Goal: Book appointment/travel/reservation

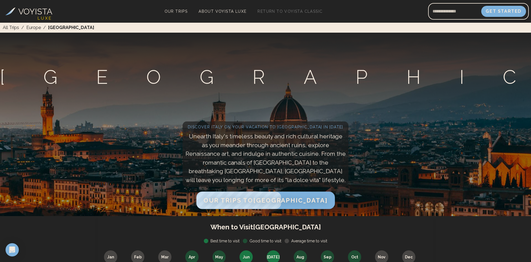
click at [275, 197] on span "Our Trips to [GEOGRAPHIC_DATA]" at bounding box center [266, 200] width 124 height 7
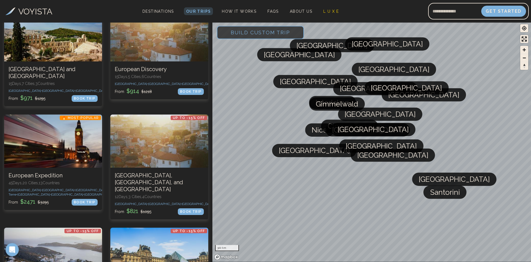
scroll to position [198, 0]
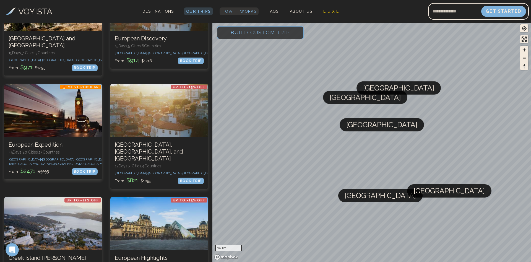
click at [238, 9] on span "How It Works" at bounding box center [239, 11] width 35 height 4
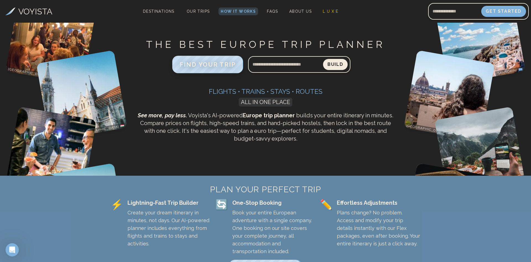
click at [207, 67] on span "FIND YOUR TRIP" at bounding box center [208, 64] width 56 height 7
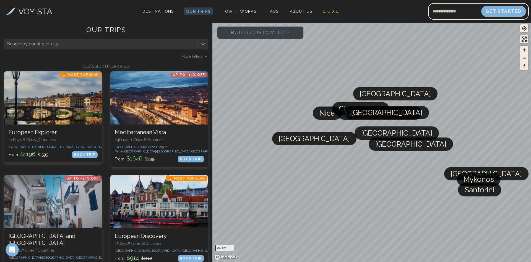
click at [203, 46] on icon at bounding box center [203, 44] width 6 height 6
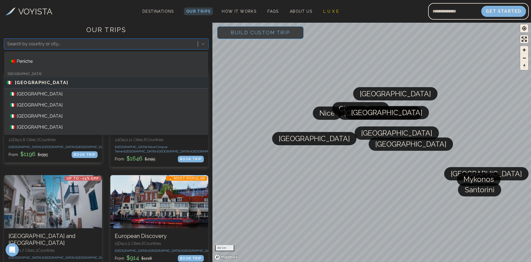
scroll to position [347, 0]
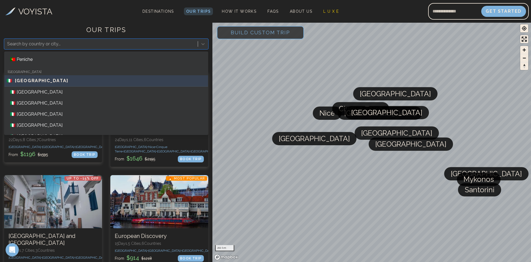
click at [115, 83] on div "🇮🇹 [GEOGRAPHIC_DATA]" at bounding box center [106, 80] width 199 height 7
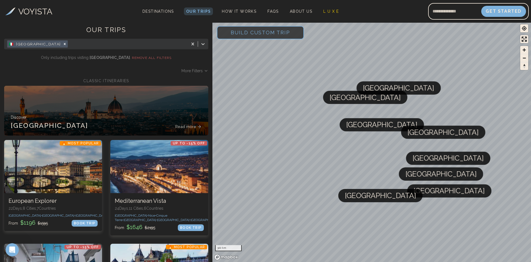
click at [190, 70] on span "More Filters" at bounding box center [192, 71] width 21 height 6
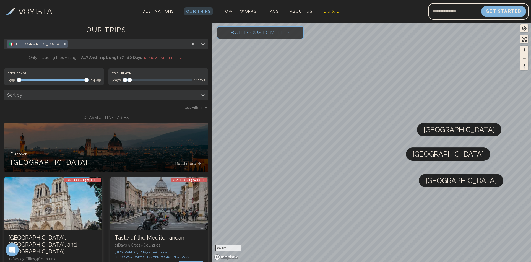
click at [128, 79] on span "Maximum" at bounding box center [130, 80] width 4 height 4
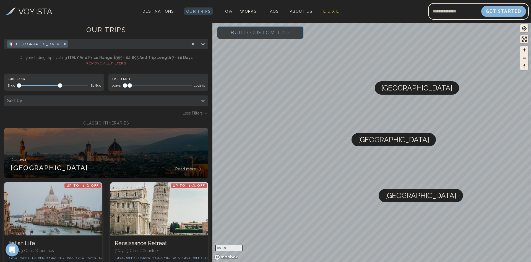
click at [60, 88] on span "Maximum" at bounding box center [60, 85] width 4 height 4
click at [204, 100] on icon at bounding box center [203, 101] width 6 height 6
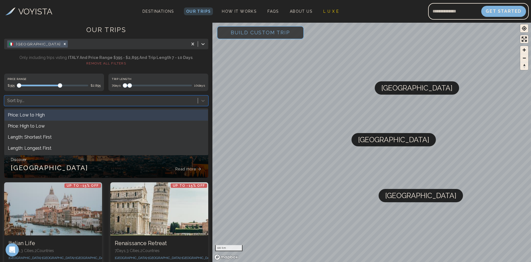
click at [160, 118] on div "Price: Low to High" at bounding box center [106, 115] width 204 height 11
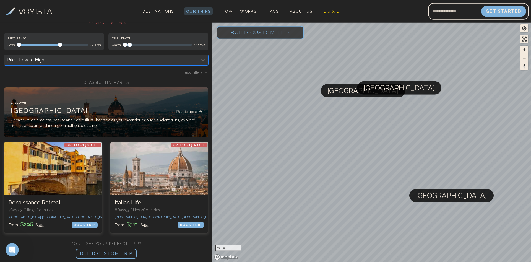
scroll to position [44, 0]
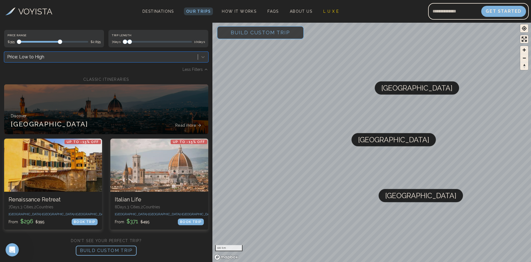
click at [117, 252] on p "BUILD CUSTOM TRIP" at bounding box center [106, 251] width 61 height 10
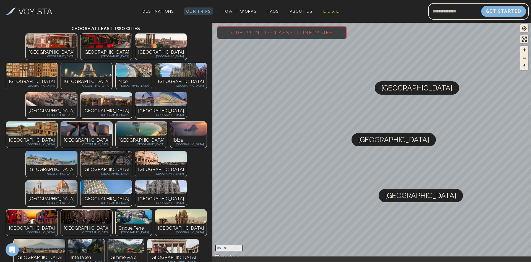
click at [135, 165] on div "[GEOGRAPHIC_DATA] [GEOGRAPHIC_DATA]" at bounding box center [160, 171] width 51 height 12
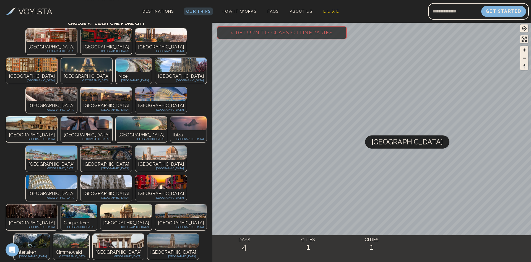
scroll to position [100, 0]
click at [135, 189] on div "Venice [GEOGRAPHIC_DATA]" at bounding box center [160, 195] width 51 height 12
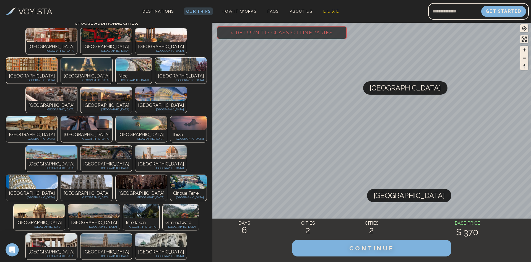
click at [65, 204] on img at bounding box center [39, 211] width 51 height 14
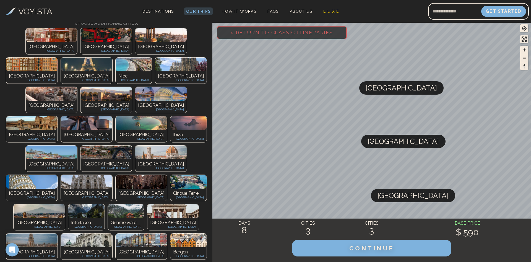
scroll to position [0, 0]
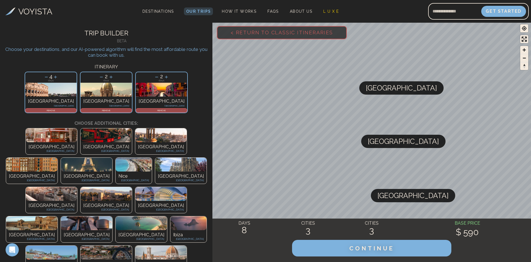
click at [110, 112] on div "REMOVE" at bounding box center [106, 110] width 51 height 4
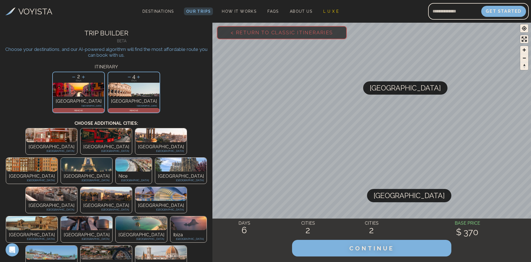
click at [135, 260] on div "[PERSON_NAME] [GEOGRAPHIC_DATA]" at bounding box center [160, 266] width 51 height 12
